Goal: Task Accomplishment & Management: Manage account settings

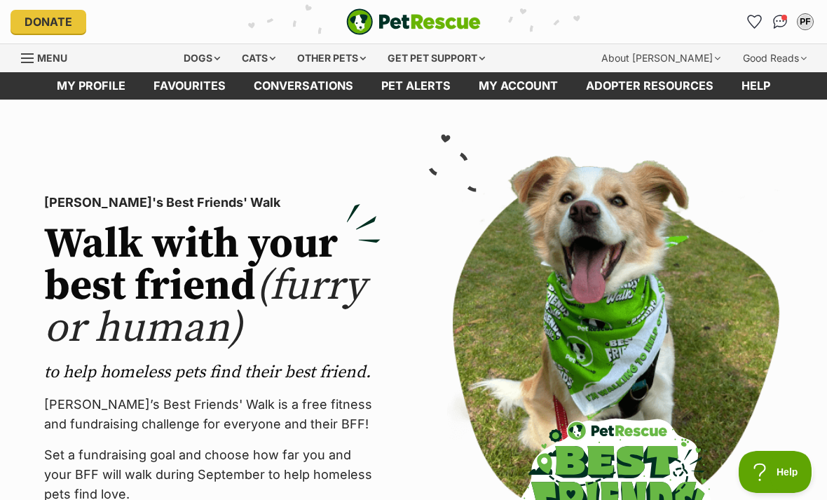
click at [42, 67] on link "Menu" at bounding box center [49, 56] width 56 height 25
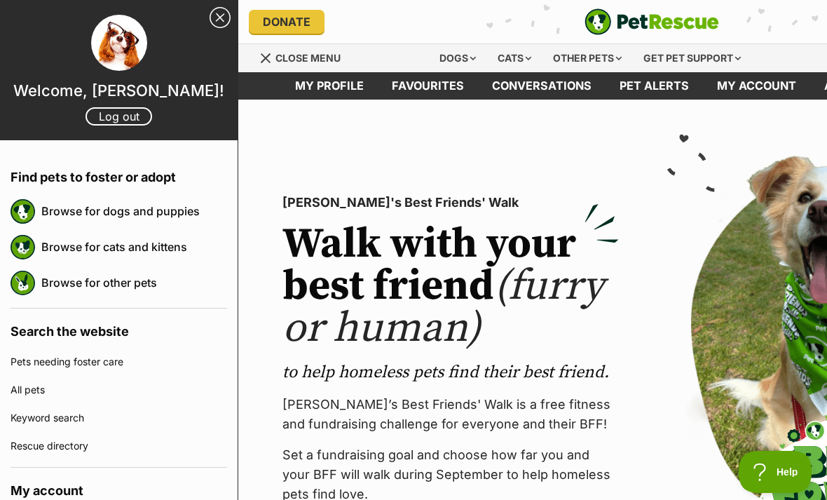
click at [266, 56] on div "Menu" at bounding box center [266, 58] width 14 height 11
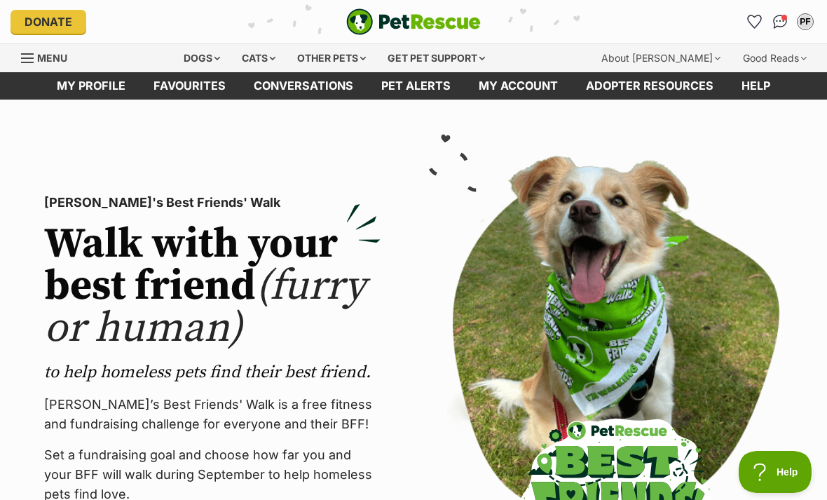
click at [777, 27] on img "Conversations" at bounding box center [780, 22] width 15 height 14
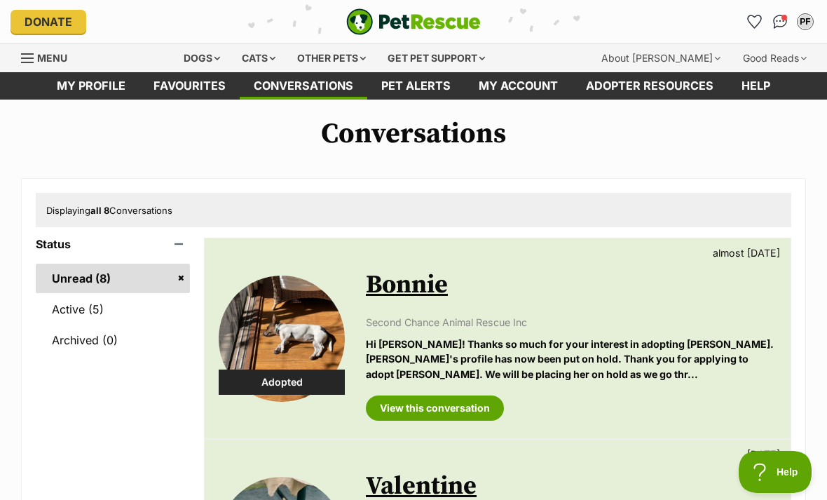
click at [420, 85] on link "Pet alerts" at bounding box center [415, 85] width 97 height 27
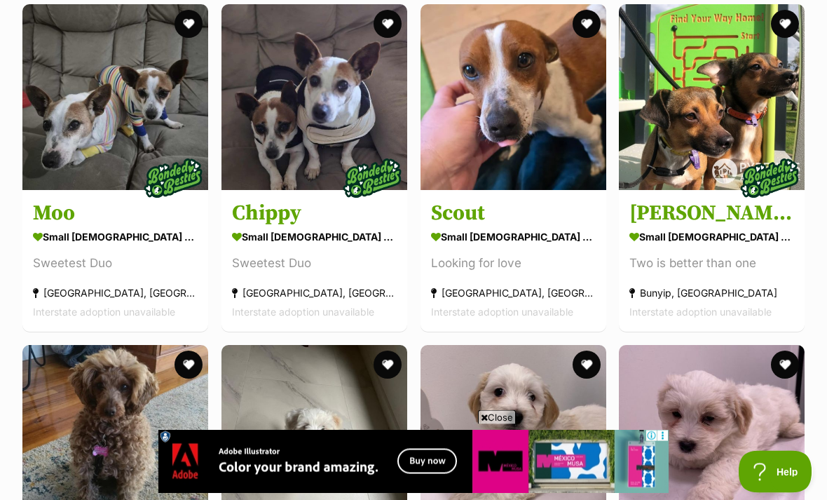
scroll to position [2671, 0]
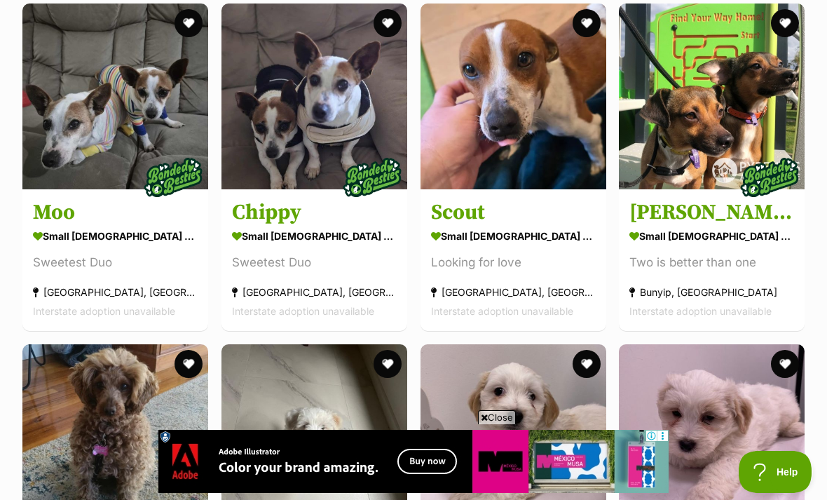
click at [518, 262] on div "Looking for love" at bounding box center [513, 262] width 165 height 19
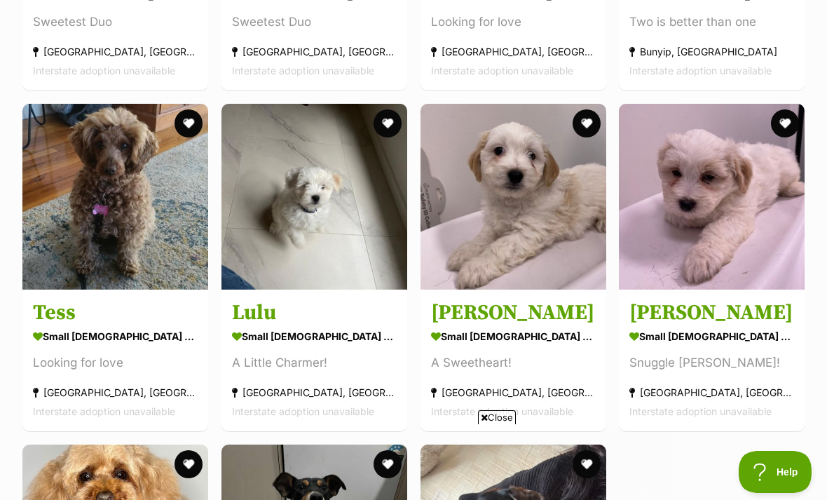
scroll to position [0, 0]
click at [88, 349] on section "small female Dog Looking for love Altona North, VIC Interstate adoption unavail…" at bounding box center [115, 373] width 165 height 95
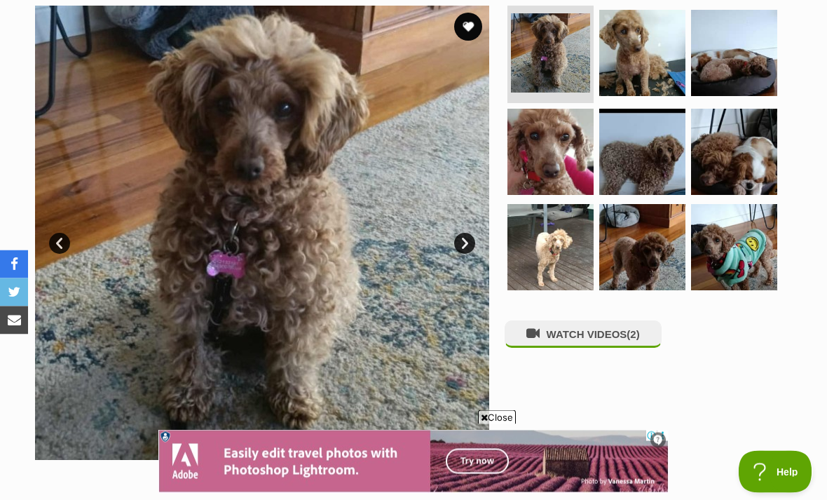
scroll to position [264, 0]
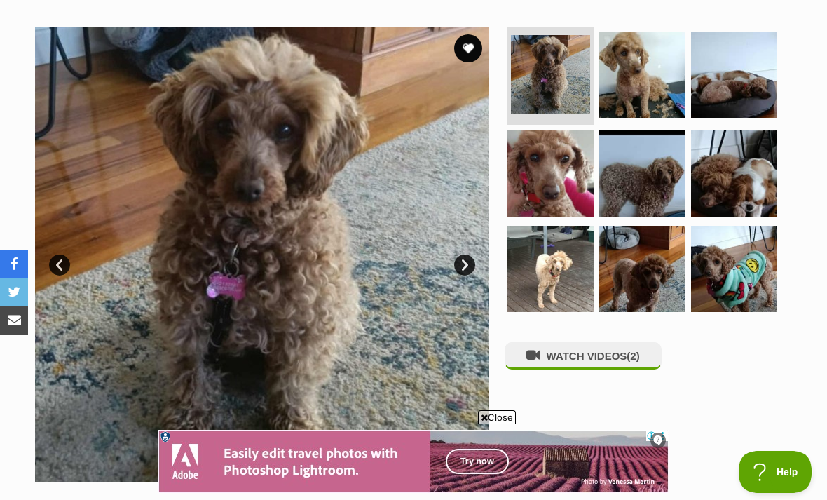
click at [406, 294] on img at bounding box center [262, 254] width 454 height 454
click at [413, 336] on img at bounding box center [262, 254] width 454 height 454
click at [553, 79] on img at bounding box center [550, 74] width 79 height 79
click at [548, 72] on img at bounding box center [550, 74] width 79 height 79
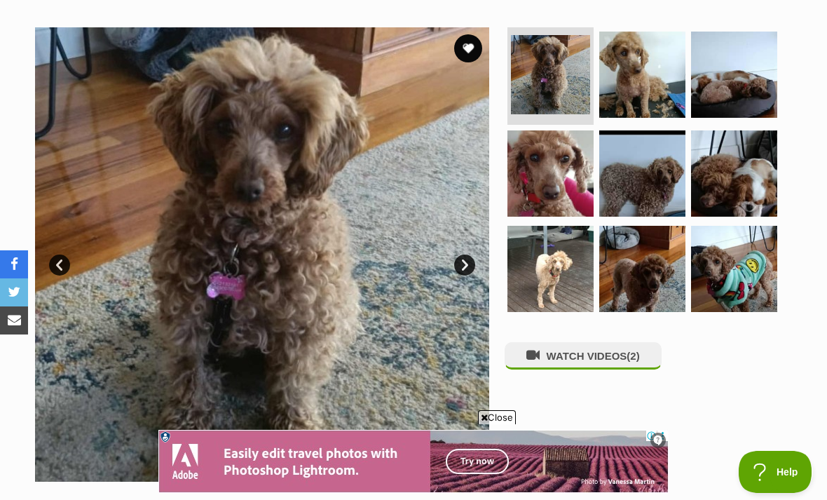
click at [469, 263] on link "Next" at bounding box center [464, 264] width 21 height 21
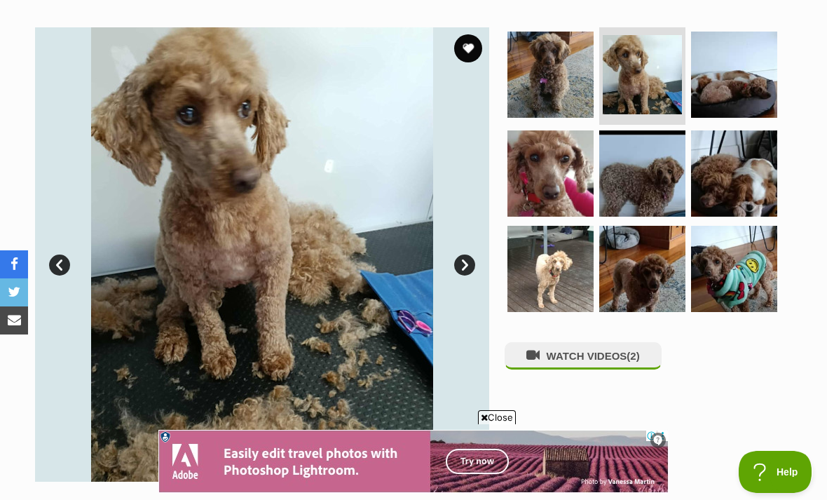
click at [477, 259] on img at bounding box center [262, 254] width 454 height 454
click at [467, 262] on link "Next" at bounding box center [464, 264] width 21 height 21
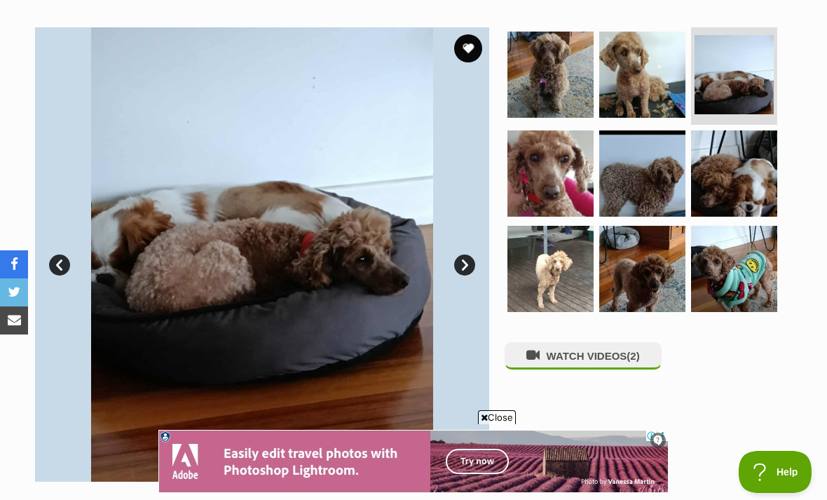
click at [466, 264] on link "Next" at bounding box center [464, 264] width 21 height 21
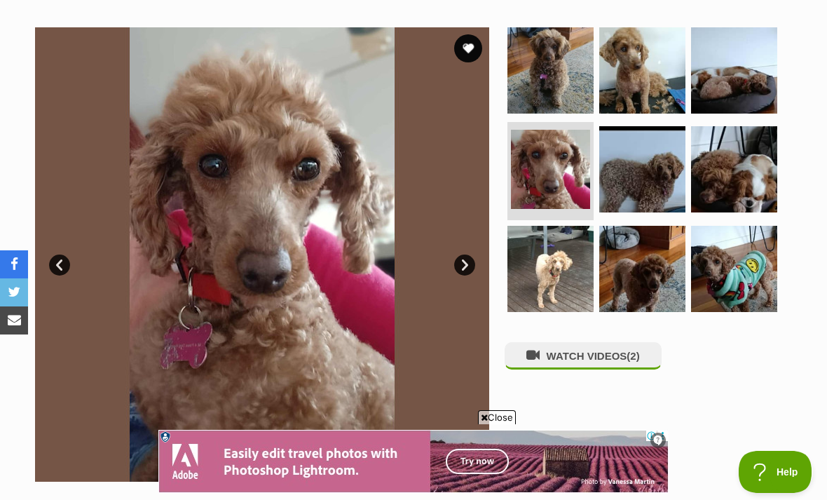
click at [467, 256] on link "Next" at bounding box center [464, 264] width 21 height 21
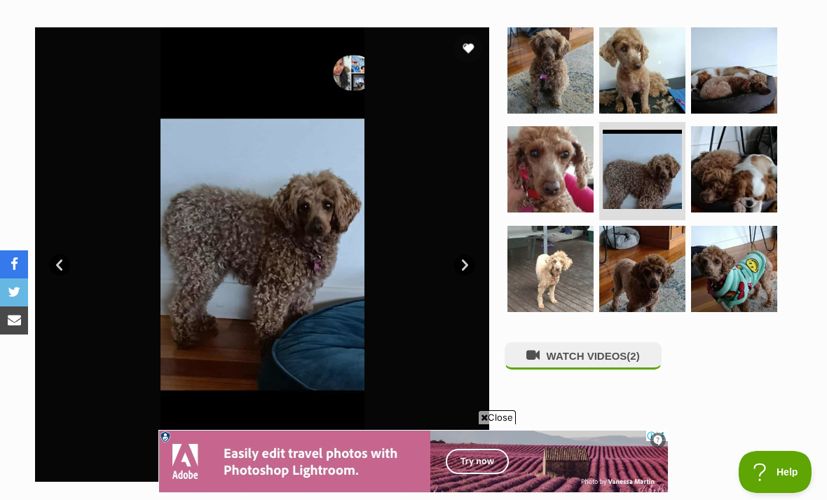
click at [469, 259] on link "Next" at bounding box center [464, 264] width 21 height 21
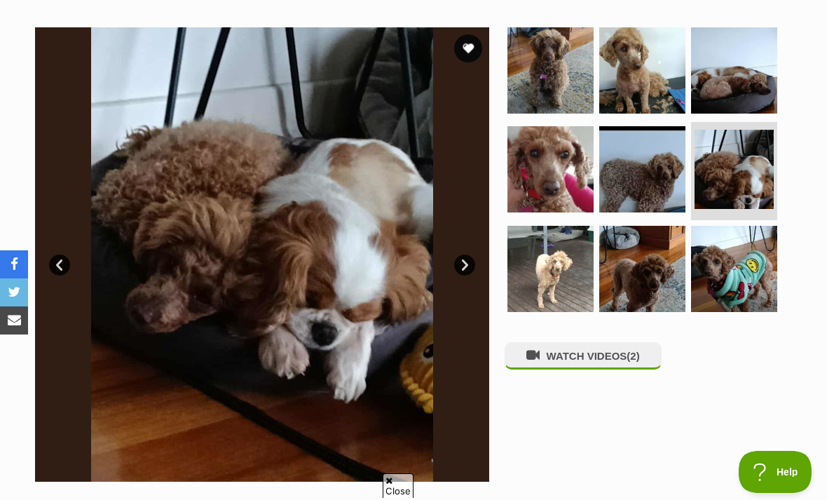
click at [491, 248] on section "Available 6 of 9 images 6 of 9 images 6 of 9 images 6 of 9 images 6 of 9 images…" at bounding box center [413, 243] width 799 height 475
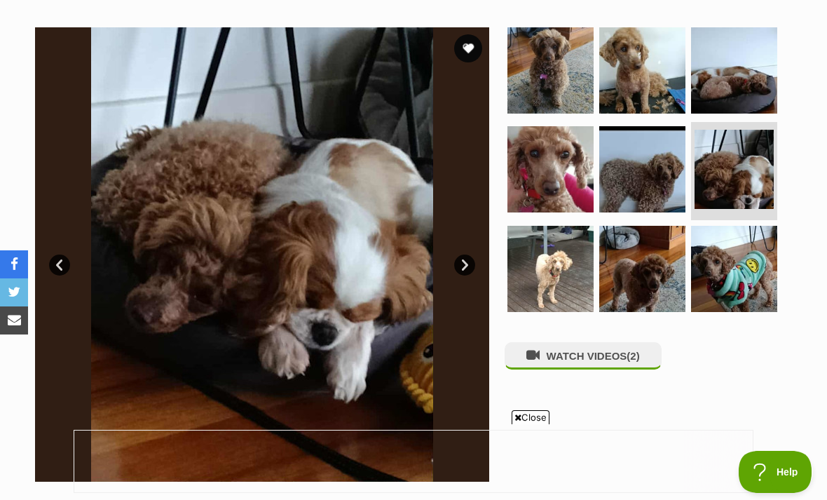
click at [463, 259] on link "Next" at bounding box center [464, 264] width 21 height 21
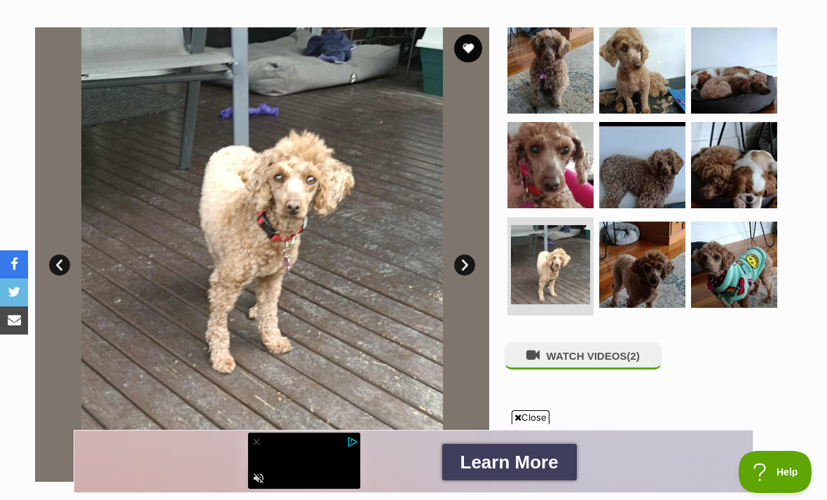
click at [474, 261] on link "Next" at bounding box center [464, 264] width 21 height 21
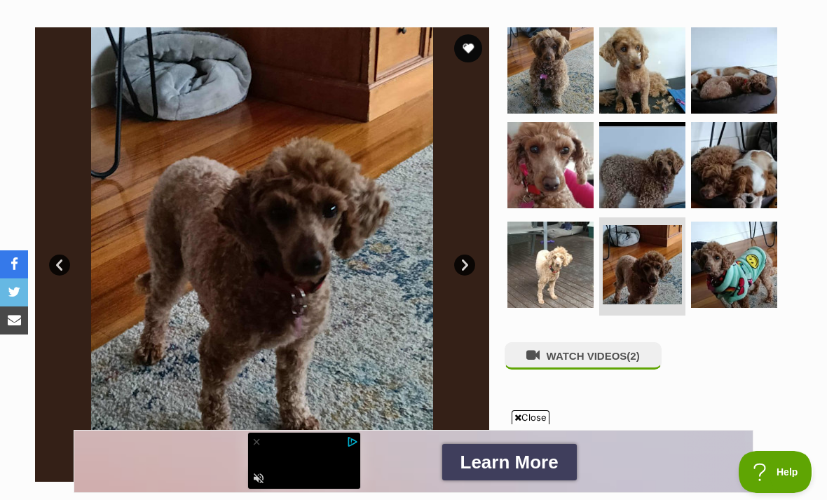
click at [474, 250] on img at bounding box center [262, 254] width 454 height 454
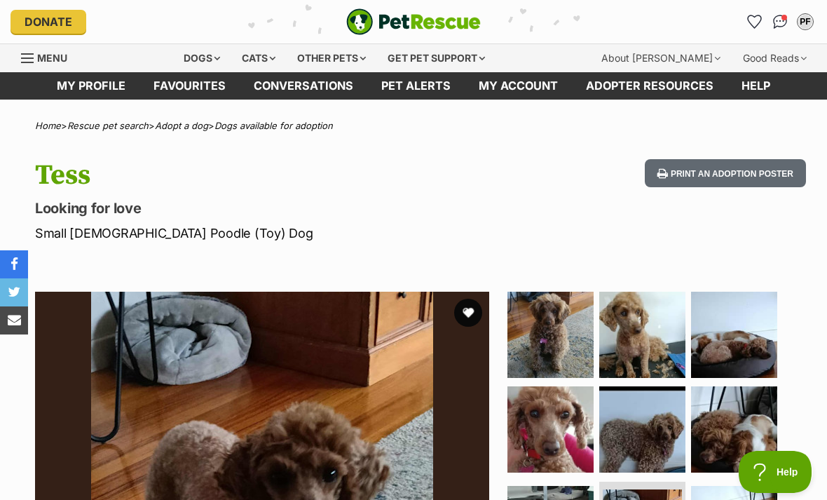
click at [411, 81] on link "Pet alerts" at bounding box center [415, 85] width 97 height 27
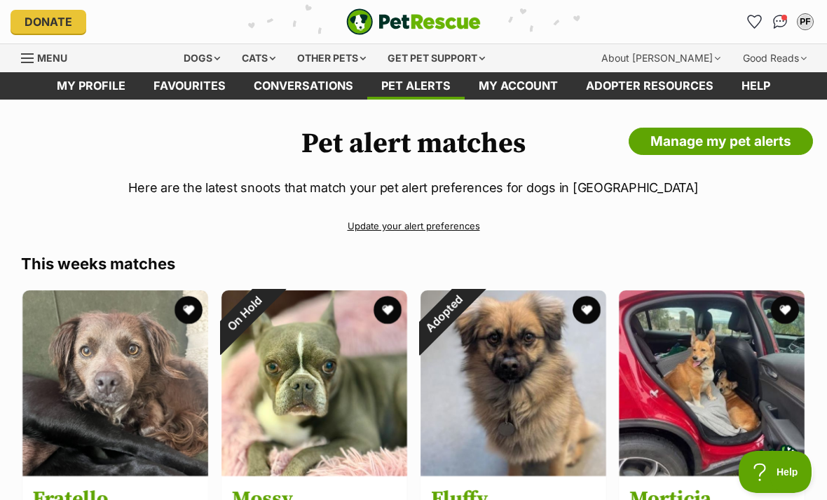
click at [695, 144] on link "Manage my pet alerts" at bounding box center [720, 142] width 184 height 28
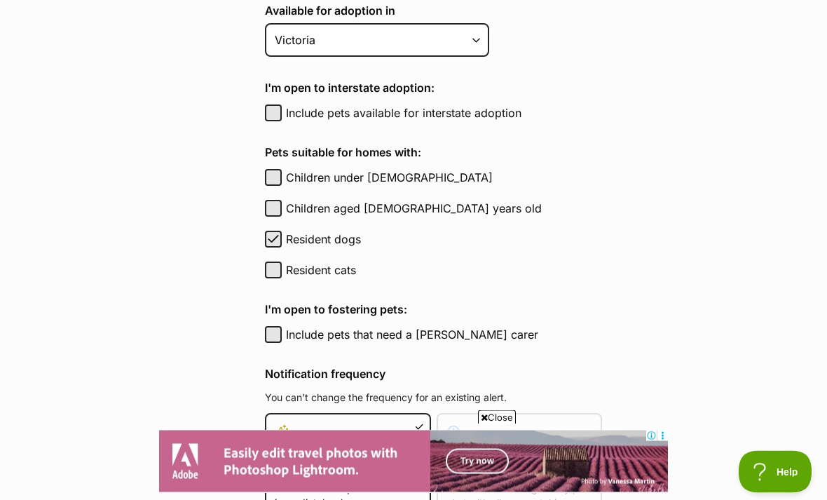
scroll to position [641, 0]
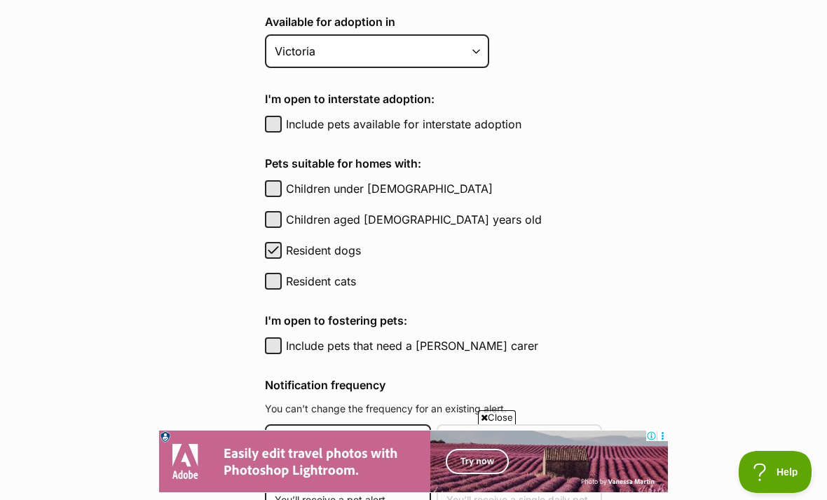
click at [277, 252] on span "button" at bounding box center [273, 250] width 14 height 17
checkbox input "false"
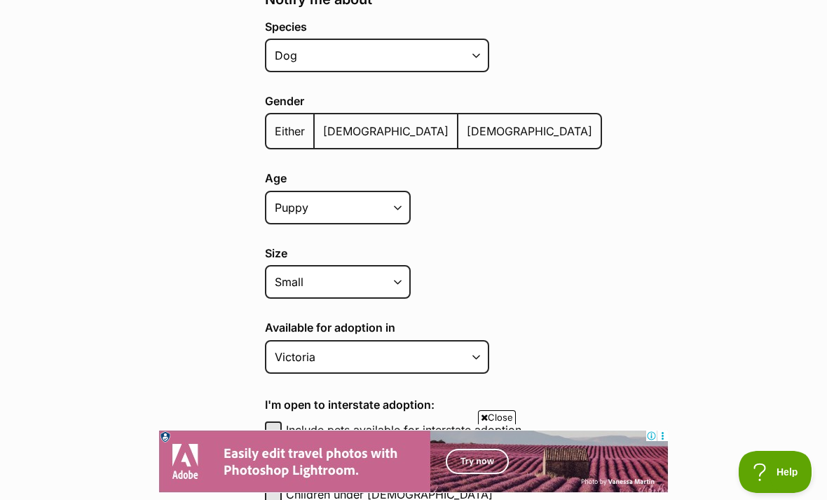
scroll to position [314, 0]
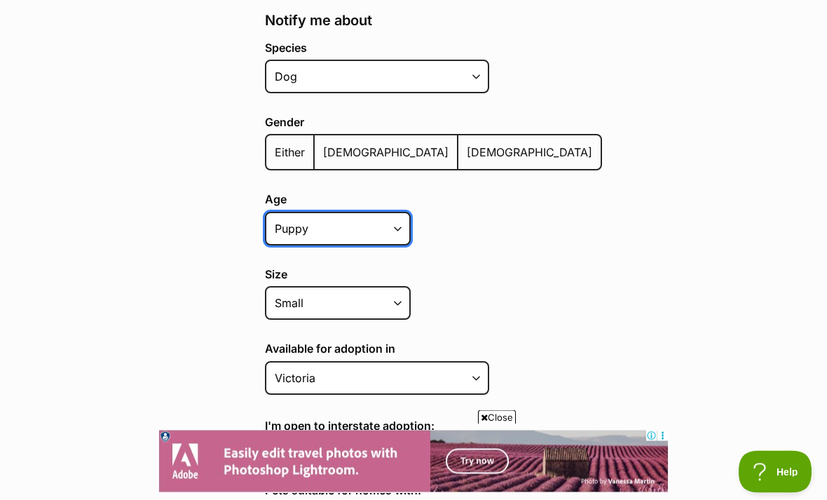
click at [398, 226] on select "Puppy Adult Senior All ages" at bounding box center [338, 229] width 146 height 34
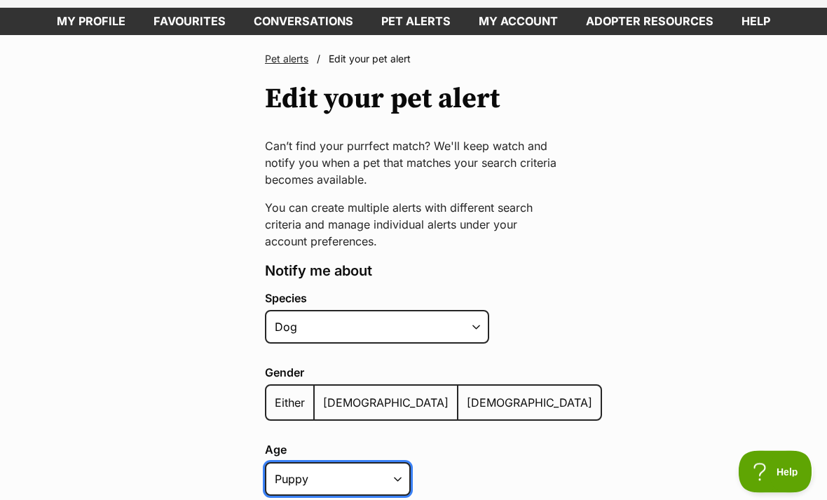
scroll to position [0, 0]
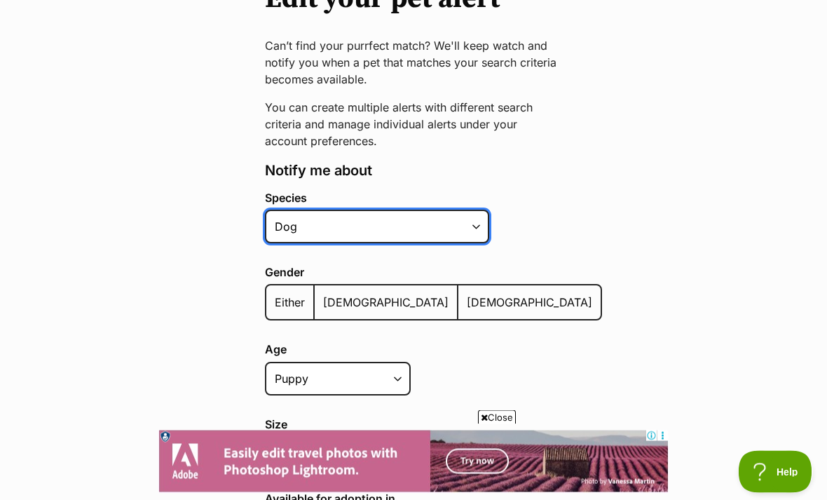
click at [471, 228] on select "Alpaca Bird Cat Chicken Cow Dog Donkey Duck Ferret Fish Goat Goose Guinea Fowl …" at bounding box center [377, 227] width 224 height 34
click at [341, 226] on select "Alpaca Bird Cat Chicken Cow Dog Donkey Duck Ferret Fish Goat Goose Guinea Fowl …" at bounding box center [377, 226] width 224 height 34
click at [319, 231] on select "Alpaca Bird Cat Chicken Cow Dog Donkey Duck Ferret Fish Goat Goose Guinea Fowl …" at bounding box center [377, 226] width 224 height 34
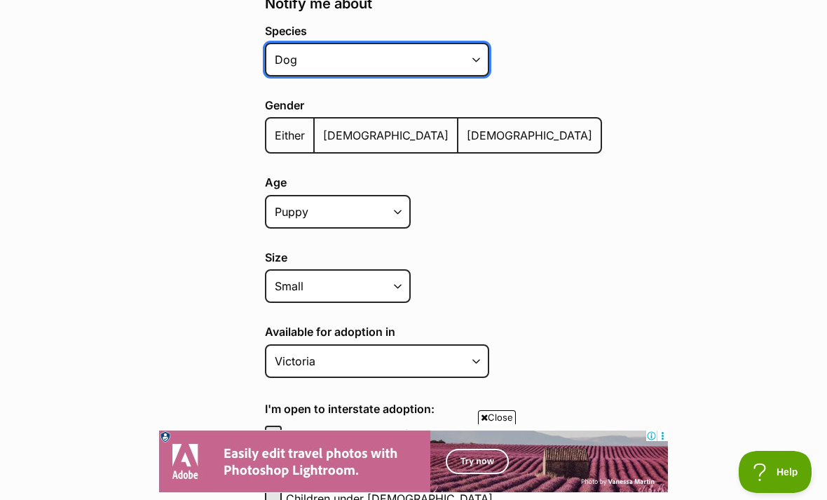
scroll to position [369, 0]
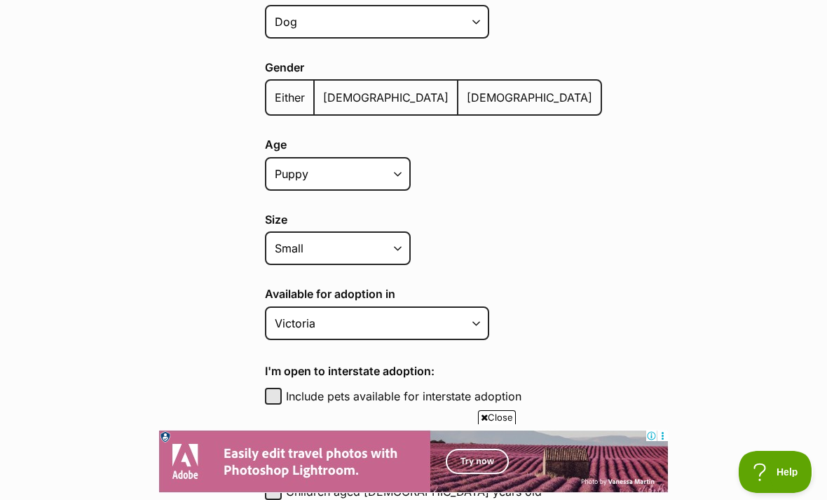
click at [502, 424] on span "Close" at bounding box center [497, 417] width 38 height 14
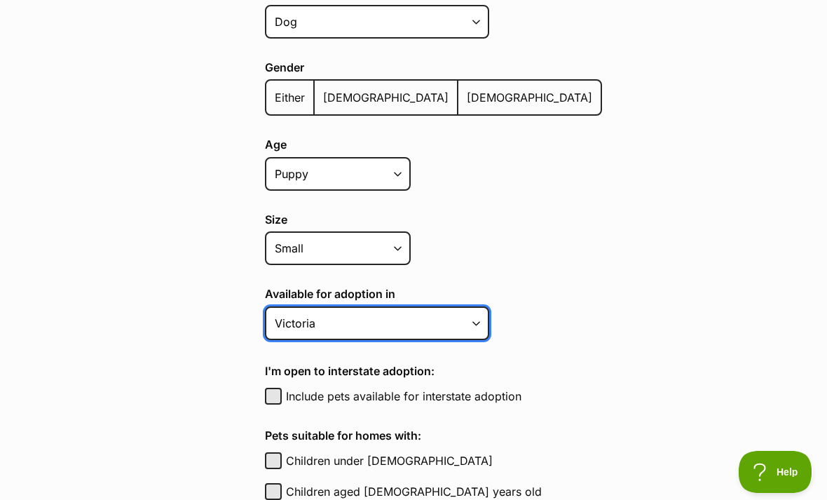
click at [467, 318] on select "Australian Capital Territory New South Wales Northern Territory Queensland Sout…" at bounding box center [377, 323] width 224 height 34
select select
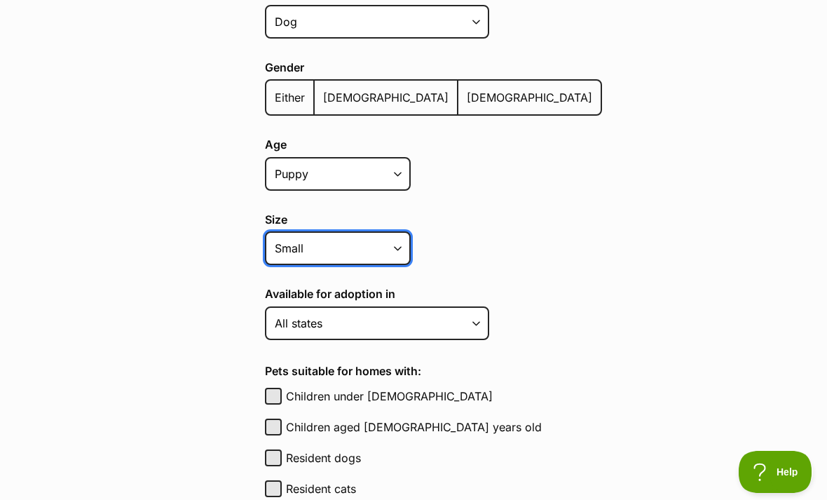
click at [391, 253] on select "Small Medium Large All sizes" at bounding box center [338, 248] width 146 height 34
select select
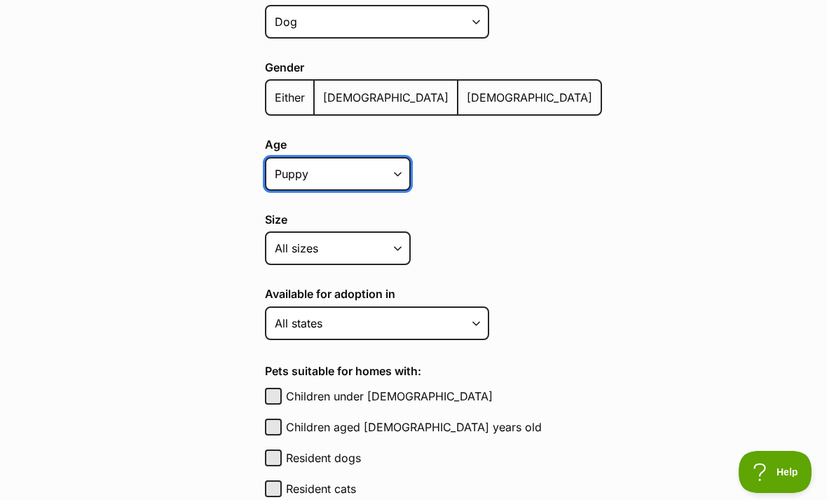
click at [385, 172] on select "Puppy Adult Senior All ages" at bounding box center [338, 174] width 146 height 34
select select
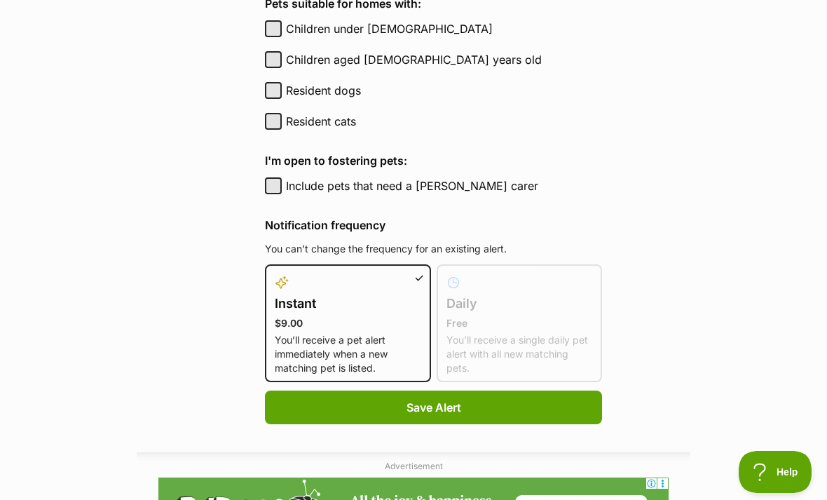
scroll to position [0, 0]
click at [403, 276] on div "Instant $9.00 You’ll receive a pet alert immediately when a new matching pet is…" at bounding box center [348, 323] width 166 height 118
click at [390, 284] on div at bounding box center [348, 282] width 146 height 17
click at [275, 273] on input "Instant $9.00 You’ll receive a pet alert immediately when a new matching pet is…" at bounding box center [274, 273] width 1 height 1
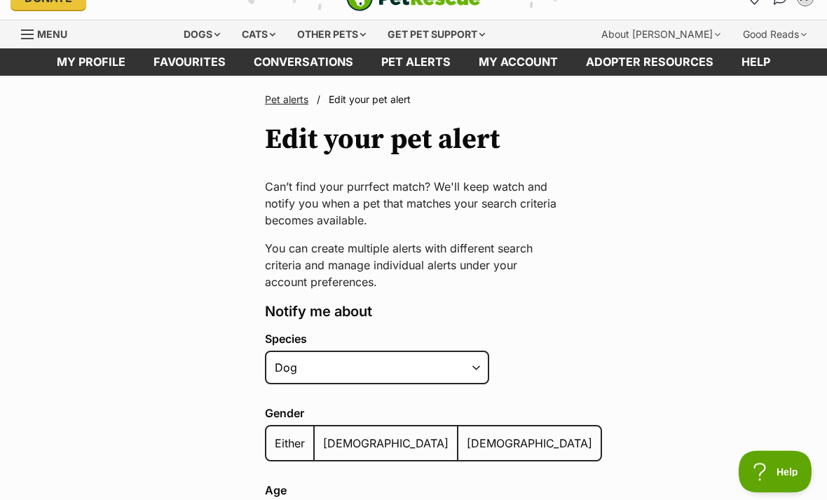
scroll to position [16, 0]
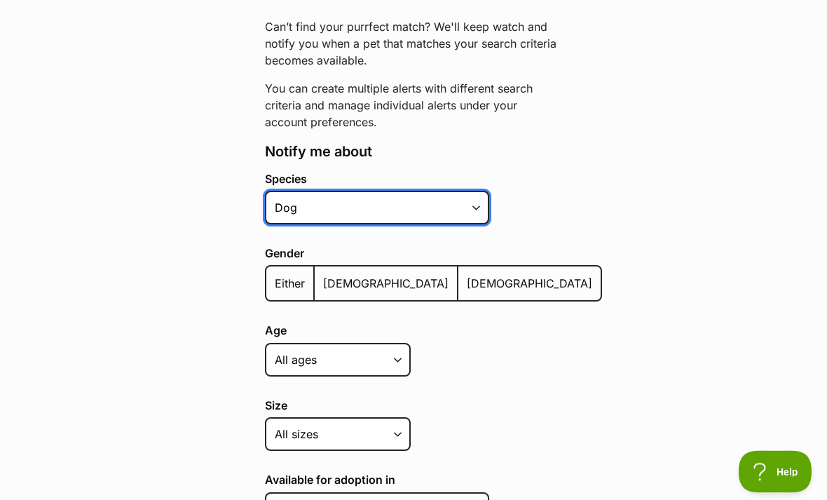
click at [469, 207] on select "Alpaca Bird Cat Chicken Cow Dog Donkey Duck Ferret Fish Goat Goose Guinea Fowl …" at bounding box center [377, 208] width 224 height 34
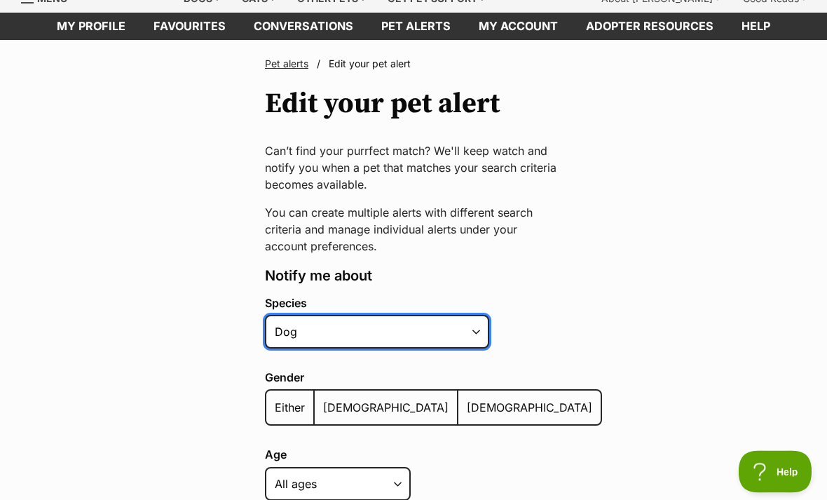
scroll to position [0, 0]
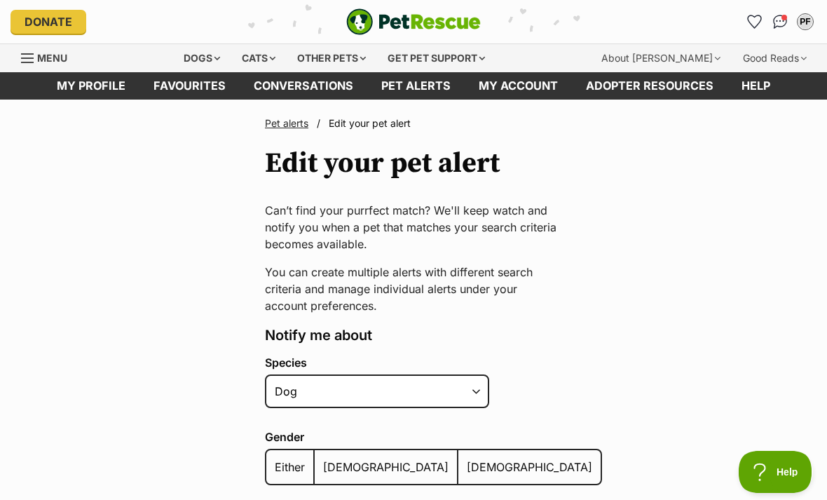
click at [437, 81] on link "Pet alerts" at bounding box center [415, 85] width 97 height 27
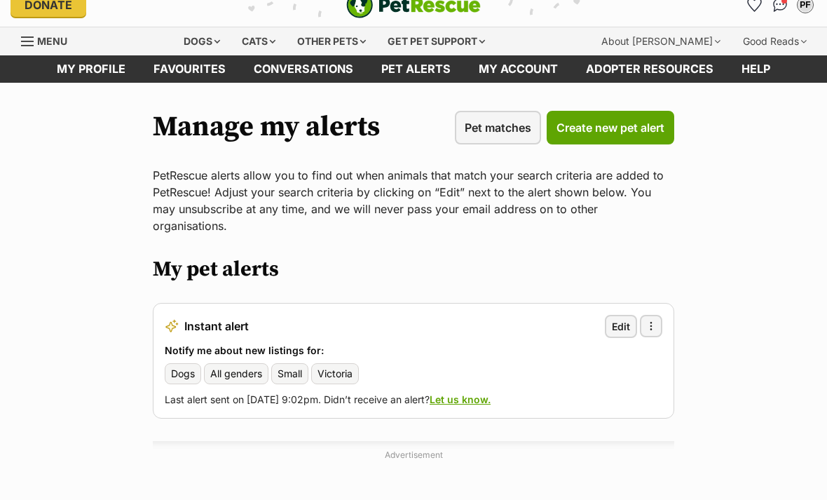
scroll to position [18, 0]
